Goal: Task Accomplishment & Management: Complete application form

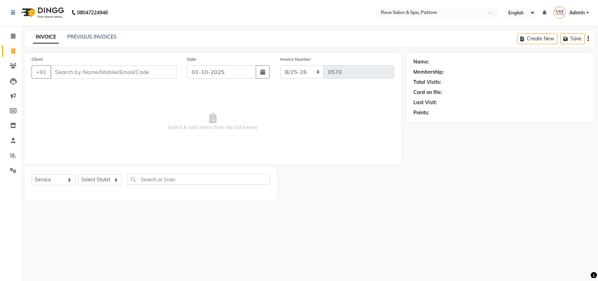
select select "service"
click at [94, 181] on select "Select Stylist Amal [PERSON_NAME] [PERSON_NAME] [PERSON_NAME] [PERSON_NAME] [PE…" at bounding box center [100, 179] width 44 height 11
drag, startPoint x: 162, startPoint y: 105, endPoint x: 156, endPoint y: 102, distance: 6.4
click at [162, 105] on span "Select & add items from the list below" at bounding box center [213, 122] width 363 height 70
click at [94, 37] on link "PREVIOUS INVOICES" at bounding box center [91, 37] width 49 height 6
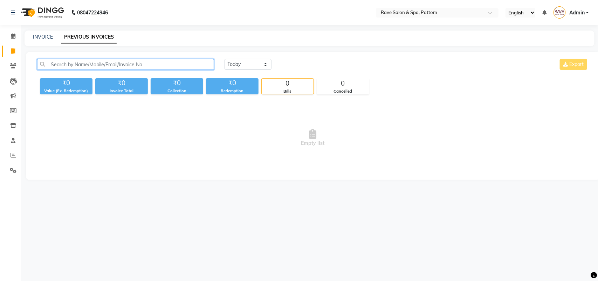
click at [95, 61] on input "text" at bounding box center [125, 64] width 177 height 11
type input "a"
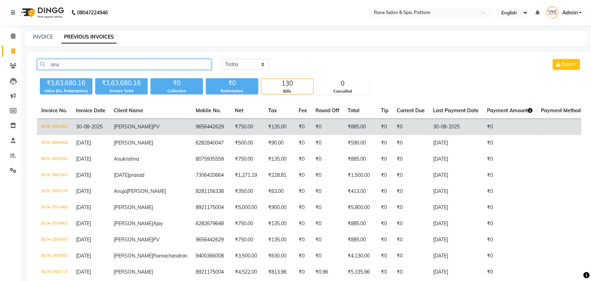
type input "anu"
click at [130, 130] on td "Anusha PV" at bounding box center [151, 127] width 82 height 16
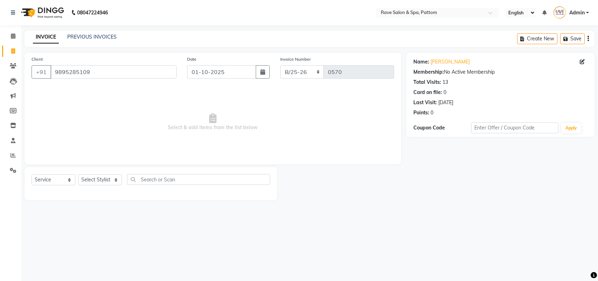
select select "service"
drag, startPoint x: 141, startPoint y: 74, endPoint x: 0, endPoint y: 90, distance: 141.8
click at [0, 90] on app-home "08047224946 Select Location × Rave Salon & Spa, Pattom English ENGLISH Español …" at bounding box center [299, 105] width 598 height 211
click at [98, 181] on select "Select Stylist Amal [PERSON_NAME] [PERSON_NAME] [PERSON_NAME] [PERSON_NAME] [PE…" at bounding box center [100, 179] width 44 height 11
select select "16743"
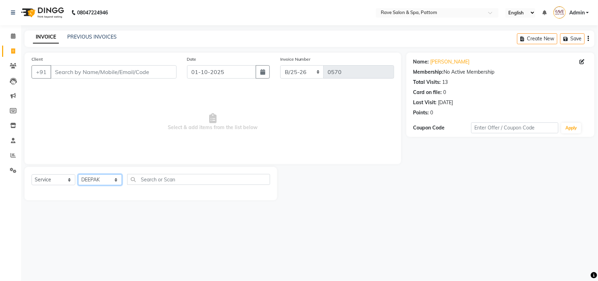
click at [78, 174] on select "Select Stylist Amal [PERSON_NAME] [PERSON_NAME] [PERSON_NAME] [PERSON_NAME] [PE…" at bounding box center [100, 179] width 44 height 11
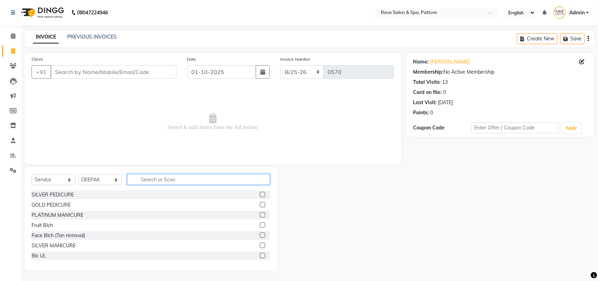
click at [149, 183] on input "text" at bounding box center [198, 179] width 143 height 11
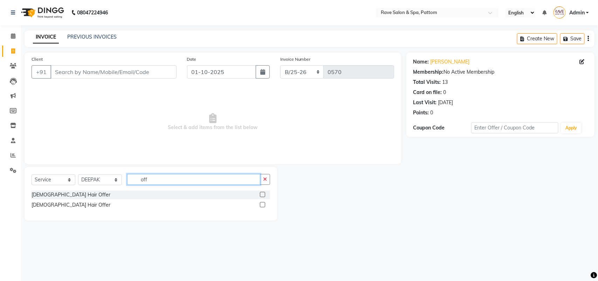
type input "off"
click at [265, 204] on label at bounding box center [262, 204] width 5 height 5
click at [265, 204] on input "checkbox" at bounding box center [262, 205] width 5 height 5
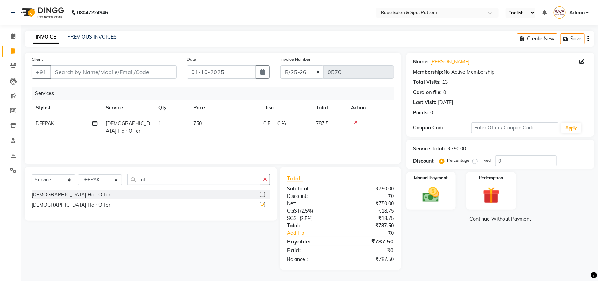
checkbox input "false"
click at [106, 72] on input "Client" at bounding box center [113, 71] width 126 height 13
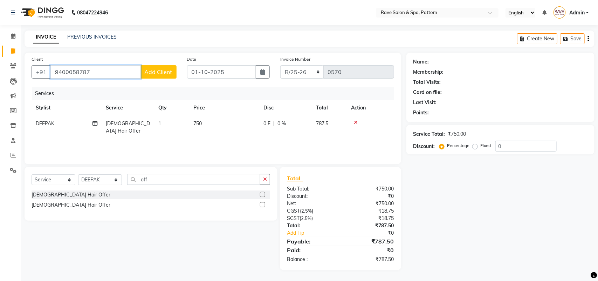
type input "9400058787"
click at [160, 74] on span "Add Client" at bounding box center [159, 71] width 28 height 7
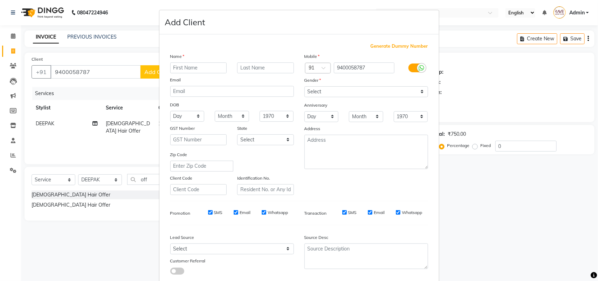
click at [198, 65] on input "text" at bounding box center [198, 67] width 57 height 11
type input "[PERSON_NAME]"
click at [321, 87] on select "Select [DEMOGRAPHIC_DATA] [DEMOGRAPHIC_DATA] Other Prefer Not To Say" at bounding box center [366, 91] width 124 height 11
select select "[DEMOGRAPHIC_DATA]"
click at [304, 86] on select "Select [DEMOGRAPHIC_DATA] [DEMOGRAPHIC_DATA] Other Prefer Not To Say" at bounding box center [366, 91] width 124 height 11
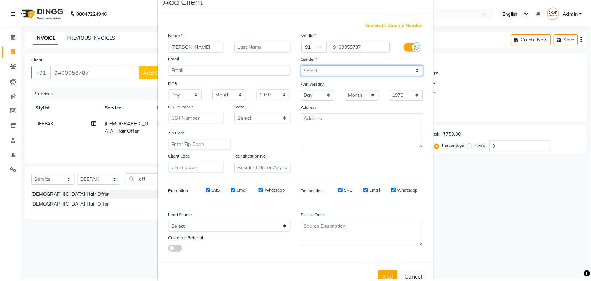
scroll to position [40, 0]
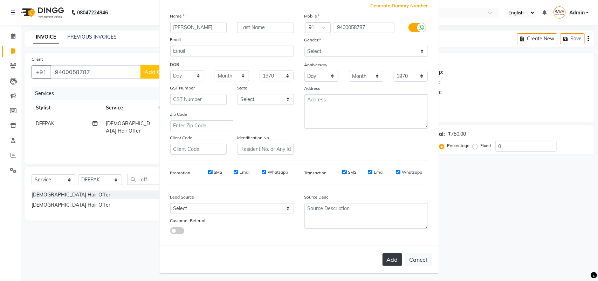
click at [386, 259] on button "Add" at bounding box center [393, 259] width 20 height 13
select select
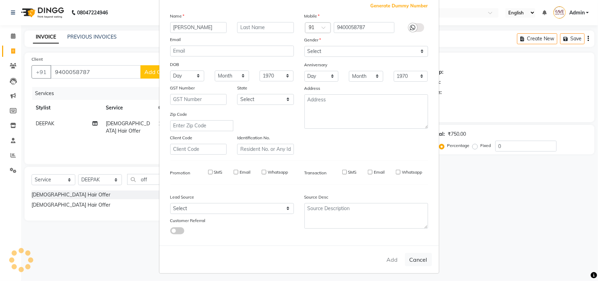
select select
checkbox input "false"
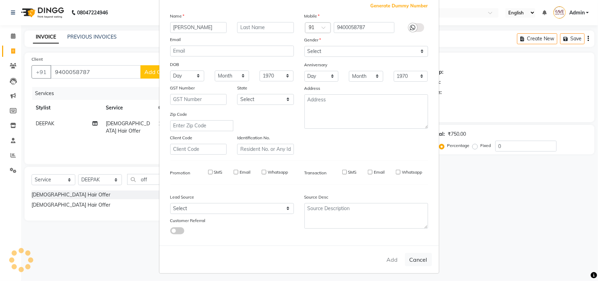
checkbox input "false"
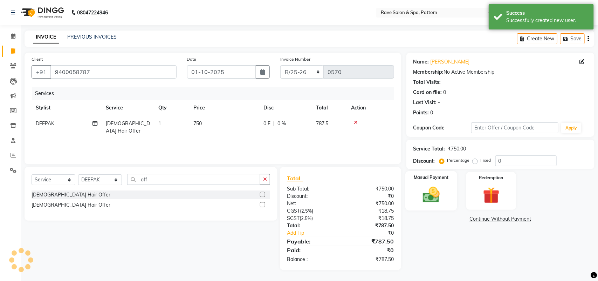
click at [448, 197] on div "Manual Payment" at bounding box center [431, 191] width 52 height 40
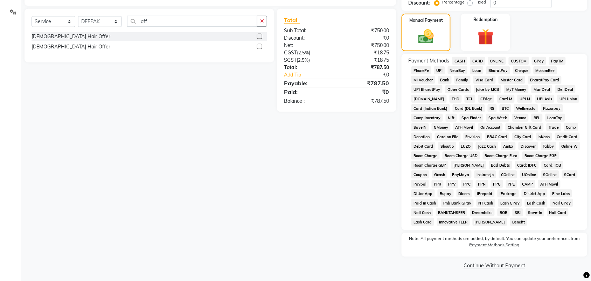
scroll to position [158, 0]
click at [539, 60] on span "GPay" at bounding box center [539, 60] width 14 height 8
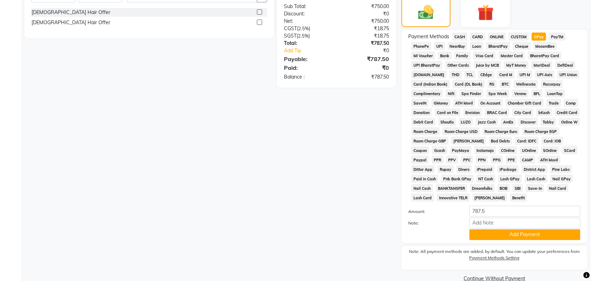
scroll to position [195, 0]
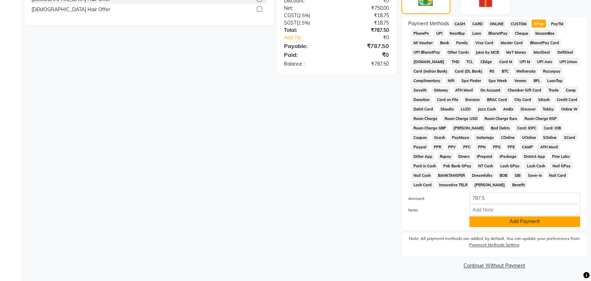
click at [505, 224] on button "Add Payment" at bounding box center [525, 221] width 111 height 11
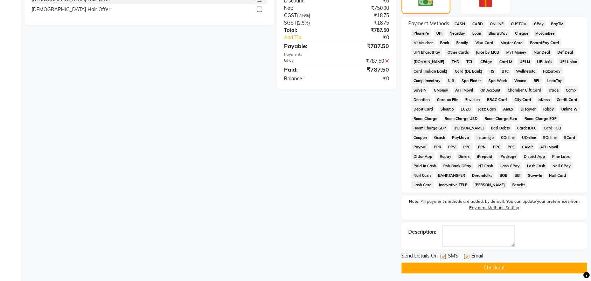
click at [447, 255] on div "SMS" at bounding box center [452, 256] width 23 height 9
click at [445, 255] on label at bounding box center [443, 256] width 5 height 5
click at [445, 255] on input "checkbox" at bounding box center [443, 256] width 5 height 5
checkbox input "false"
click at [468, 256] on label at bounding box center [467, 256] width 5 height 5
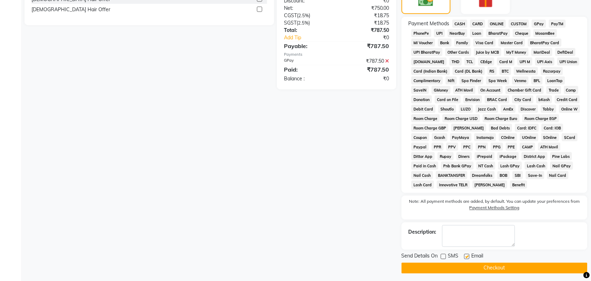
click at [468, 256] on input "checkbox" at bounding box center [467, 256] width 5 height 5
checkbox input "false"
click at [464, 273] on button "Checkout" at bounding box center [495, 267] width 186 height 11
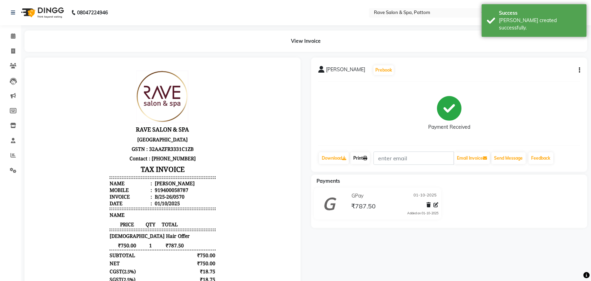
click at [368, 157] on icon at bounding box center [365, 158] width 4 height 4
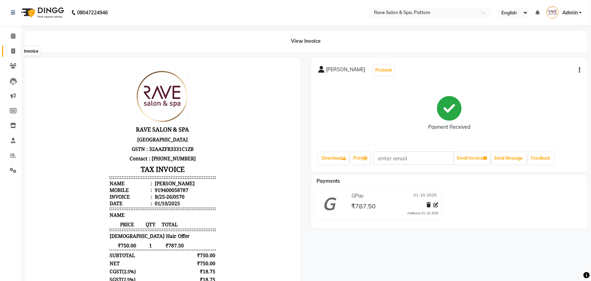
click at [8, 52] on span at bounding box center [13, 51] width 12 height 8
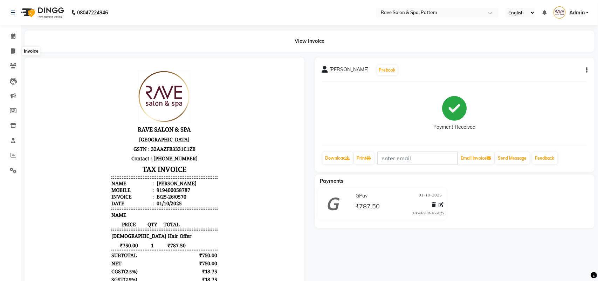
select select "service"
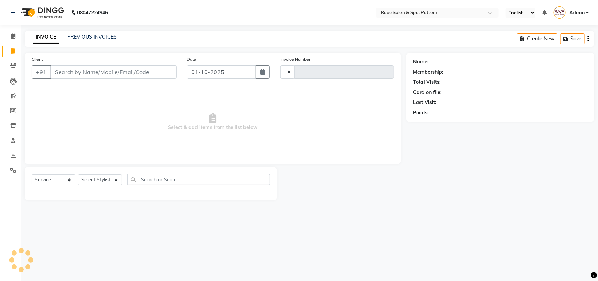
type input "0571"
select select "3587"
click at [93, 179] on select "Select Stylist Amal [PERSON_NAME] [PERSON_NAME] [PERSON_NAME] [PERSON_NAME] [PE…" at bounding box center [100, 179] width 44 height 11
select select "83789"
click at [78, 174] on select "Select Stylist Amal [PERSON_NAME] [PERSON_NAME] [PERSON_NAME] [PERSON_NAME] [PE…" at bounding box center [100, 179] width 44 height 11
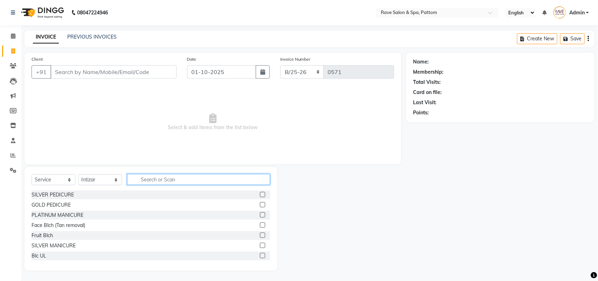
click at [165, 174] on input "text" at bounding box center [198, 179] width 143 height 11
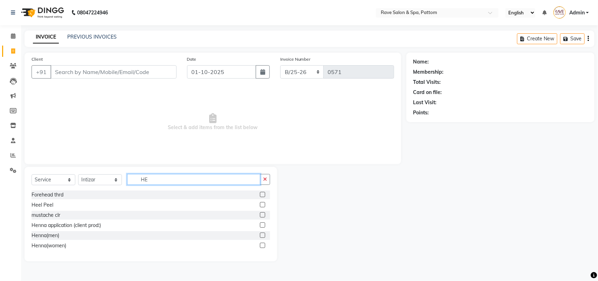
type input "H"
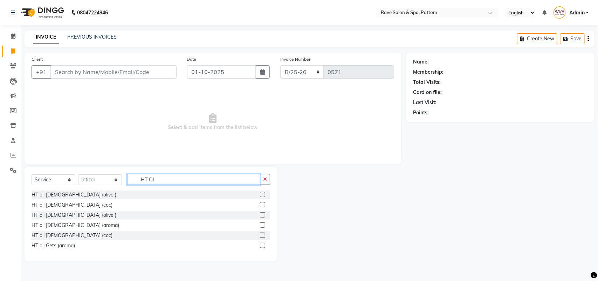
type input "HT OI"
click at [262, 235] on label at bounding box center [262, 234] width 5 height 5
click at [262, 235] on input "checkbox" at bounding box center [262, 235] width 5 height 5
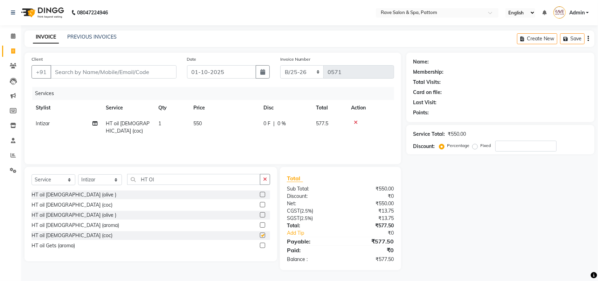
checkbox input "false"
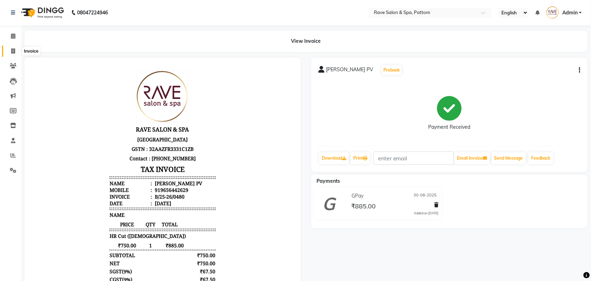
click at [18, 51] on span at bounding box center [13, 51] width 12 height 8
select select "service"
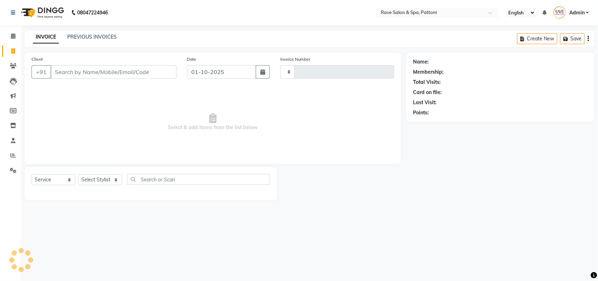
type input "0570"
select select "3587"
select select "service"
click at [62, 180] on select "Select Service Product Membership Package Voucher Prepaid Gift Card" at bounding box center [54, 179] width 44 height 11
click at [32, 174] on select "Select Service Product Membership Package Voucher Prepaid Gift Card" at bounding box center [54, 179] width 44 height 11
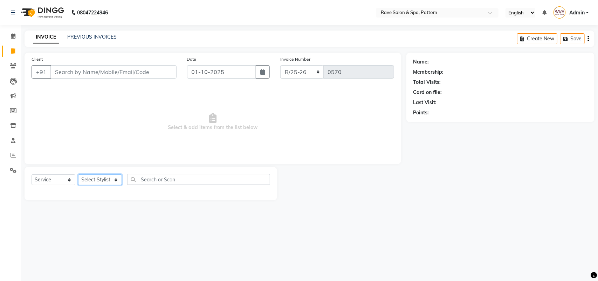
click at [92, 179] on select "Select Stylist Amal [PERSON_NAME] [PERSON_NAME] [PERSON_NAME] [PERSON_NAME] [PE…" at bounding box center [100, 179] width 44 height 11
select select "91852"
click at [78, 174] on select "Select Stylist Amal [PERSON_NAME] [PERSON_NAME] [PERSON_NAME] [PERSON_NAME] [PE…" at bounding box center [100, 179] width 44 height 11
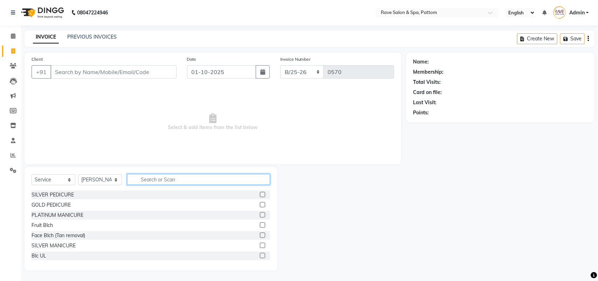
click at [148, 177] on input "text" at bounding box center [198, 179] width 143 height 11
type input "H"
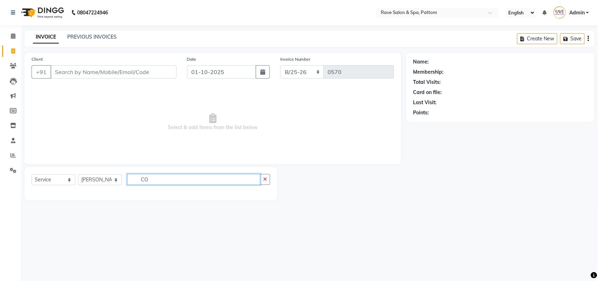
type input "C"
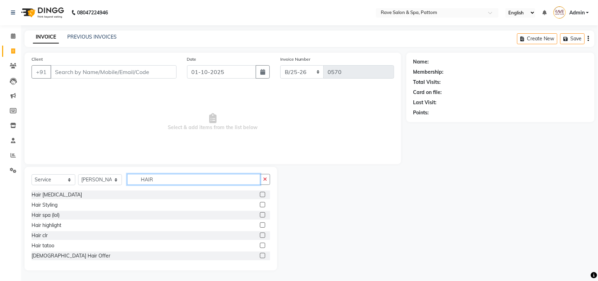
type input "HAIR"
click at [260, 234] on label at bounding box center [262, 234] width 5 height 5
click at [260, 234] on input "checkbox" at bounding box center [262, 235] width 5 height 5
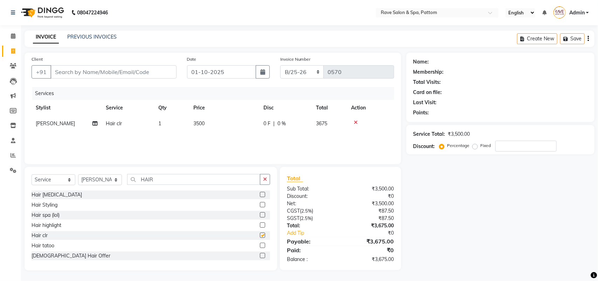
checkbox input "false"
click at [201, 125] on span "3500" at bounding box center [198, 123] width 11 height 6
select select "91852"
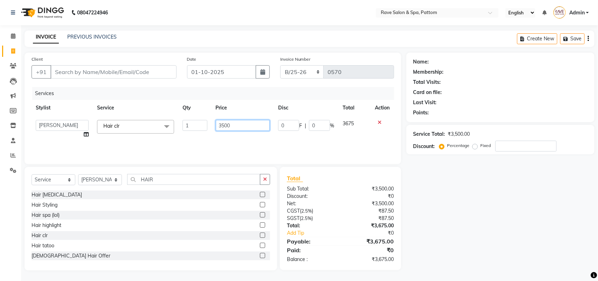
click at [226, 124] on input "3500" at bounding box center [243, 125] width 54 height 11
type input "6000"
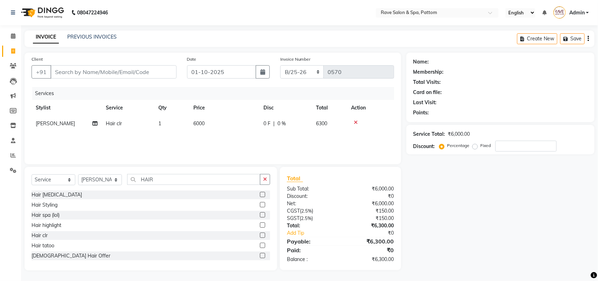
click at [183, 141] on div "Services Stylist Service Qty Price Disc Total Action Sonam Hair clr 1 6000 0 F …" at bounding box center [213, 122] width 363 height 70
